Goal: Use online tool/utility: Use online tool/utility

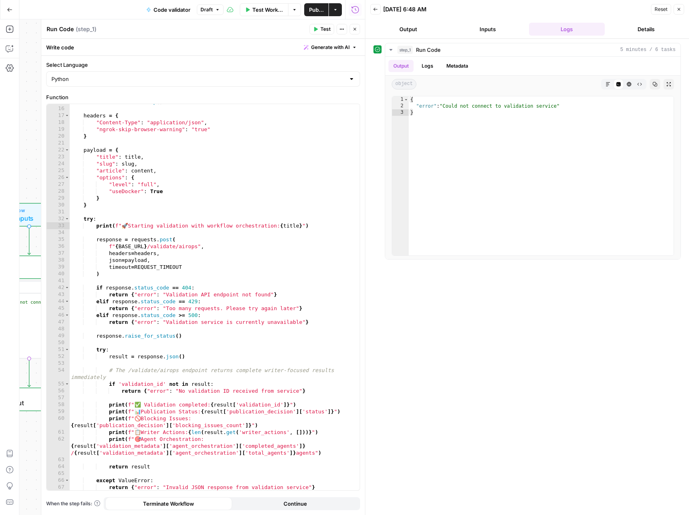
scroll to position [109, 0]
click at [251, 11] on button "Test Workflow" at bounding box center [264, 9] width 49 height 13
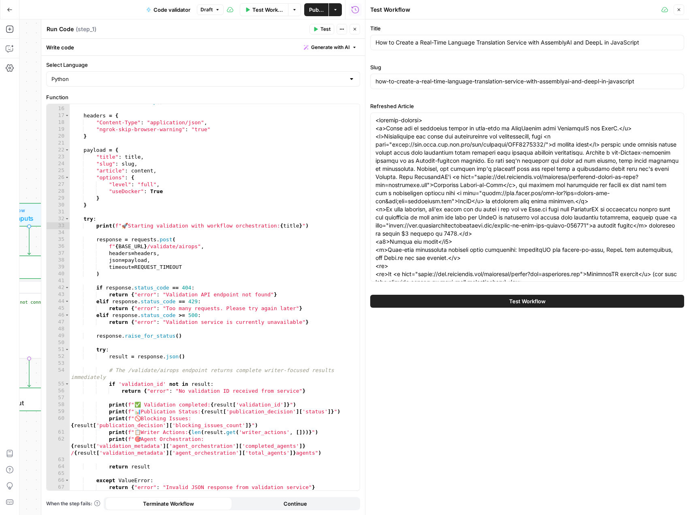
click at [472, 299] on button "Test Workflow" at bounding box center [527, 301] width 314 height 13
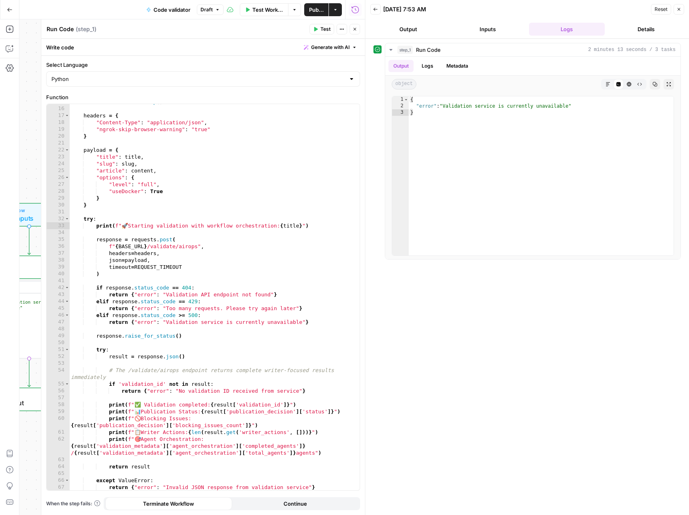
click at [264, 11] on span "Test Workflow" at bounding box center [267, 10] width 31 height 8
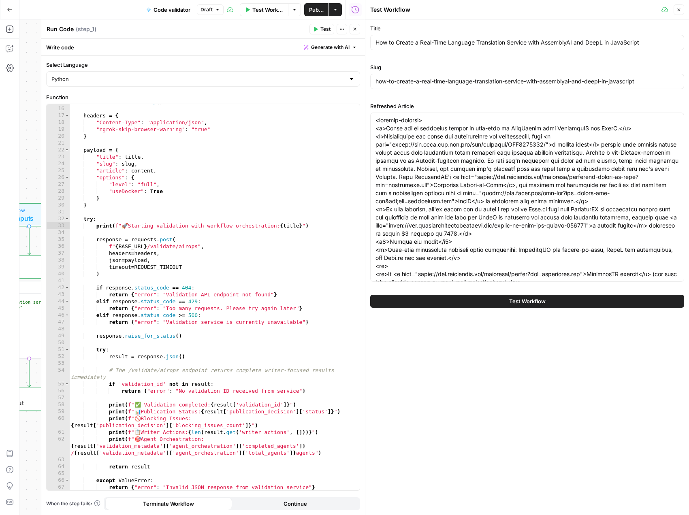
click at [485, 297] on button "Test Workflow" at bounding box center [527, 301] width 314 height 13
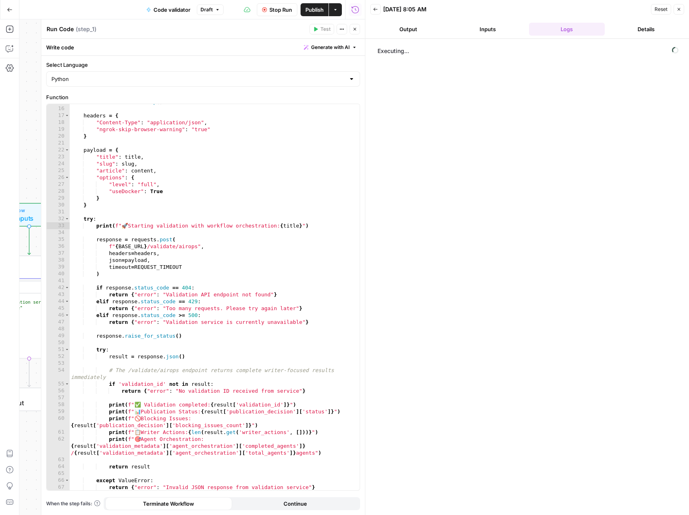
click at [407, 28] on button "Output" at bounding box center [408, 29] width 76 height 13
click at [567, 32] on button "Logs" at bounding box center [567, 29] width 76 height 13
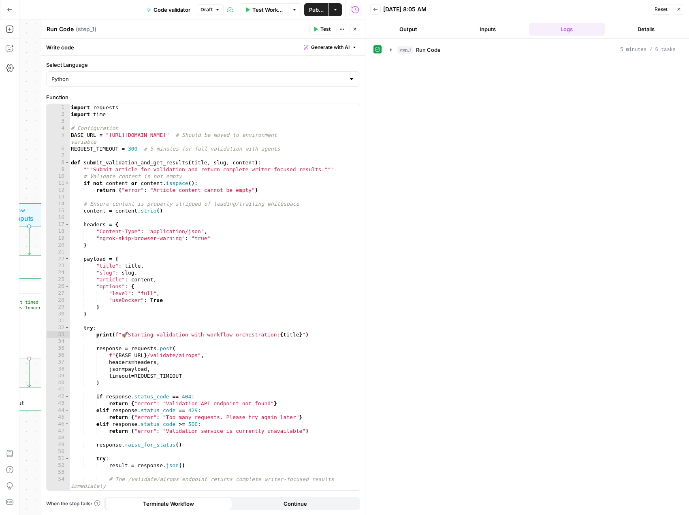
click at [555, 32] on button "Logs" at bounding box center [567, 29] width 76 height 13
click at [390, 49] on icon "button" at bounding box center [391, 49] width 2 height 3
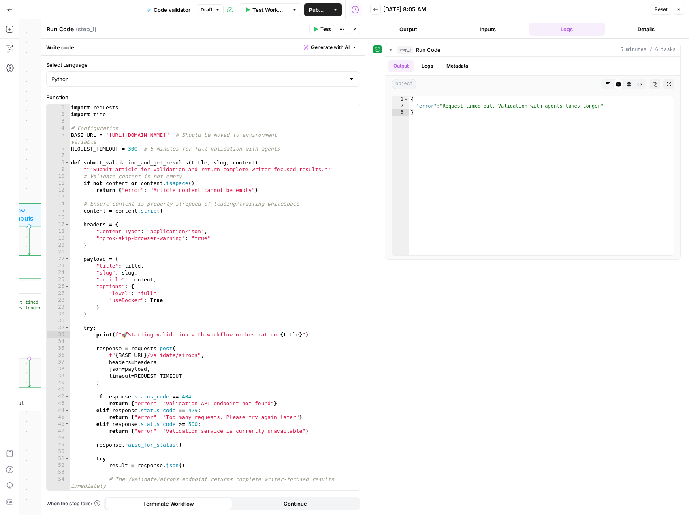
click at [262, 11] on span "Test Workflow" at bounding box center [267, 10] width 31 height 8
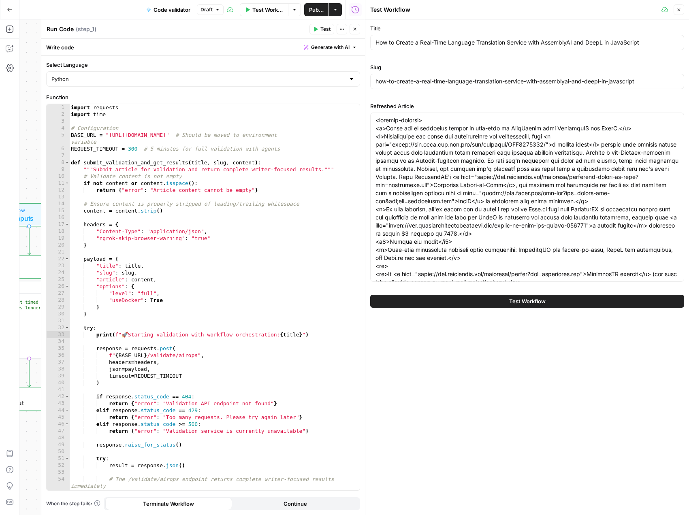
click at [409, 297] on button "Test Workflow" at bounding box center [527, 301] width 314 height 13
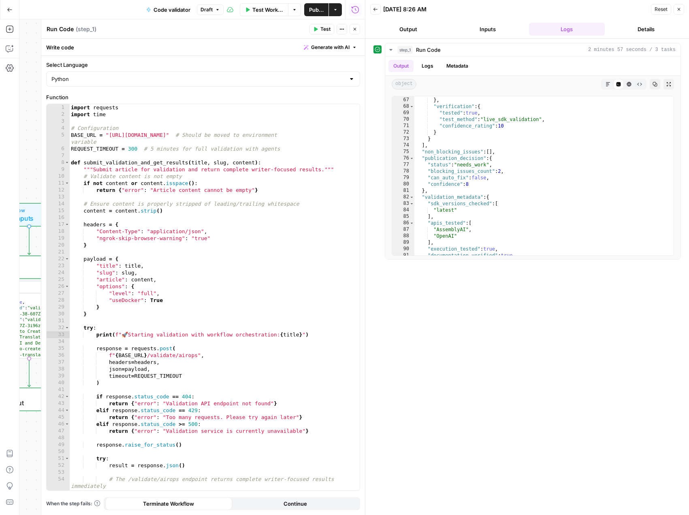
scroll to position [521, 0]
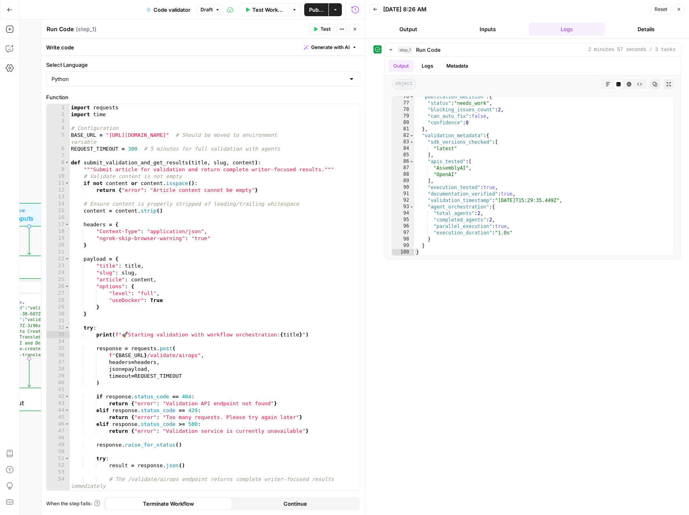
click at [258, 9] on span "Test Workflow" at bounding box center [267, 10] width 31 height 8
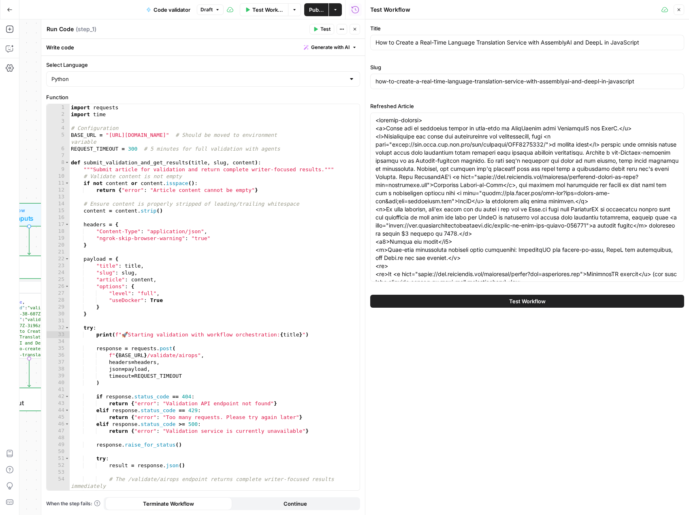
click at [491, 298] on button "Test Workflow" at bounding box center [527, 301] width 314 height 13
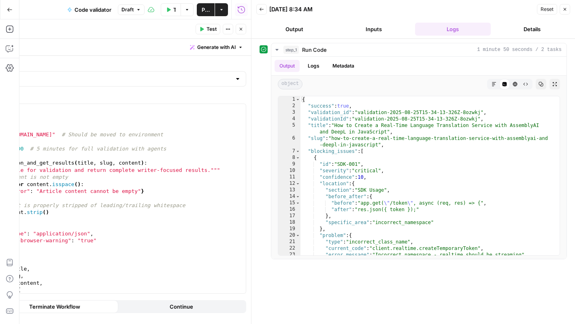
scroll to position [1, 0]
